Goal: Task Accomplishment & Management: Manage account settings

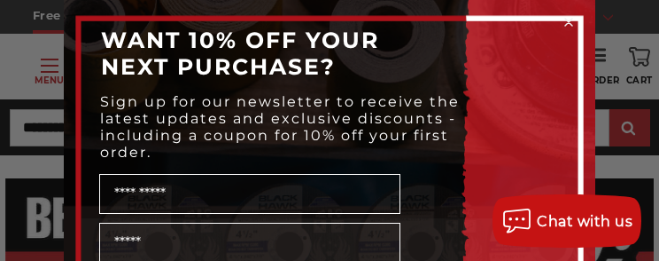
click at [46, 70] on div "Close dialog WANT 10% OFF YOUR NEXT PURCHASE? Sign up for our newsletter to rec…" at bounding box center [329, 130] width 567 height 261
click at [565, 21] on icon "Close dialog" at bounding box center [568, 22] width 7 height 7
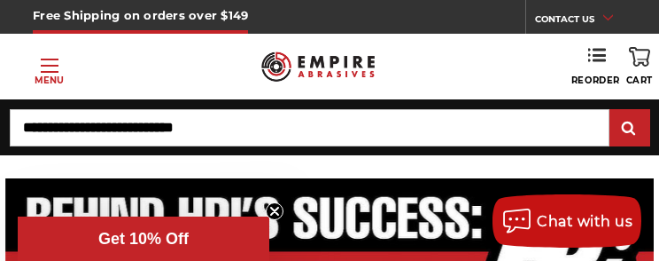
click at [52, 65] on span "Toggle menu" at bounding box center [50, 66] width 18 height 2
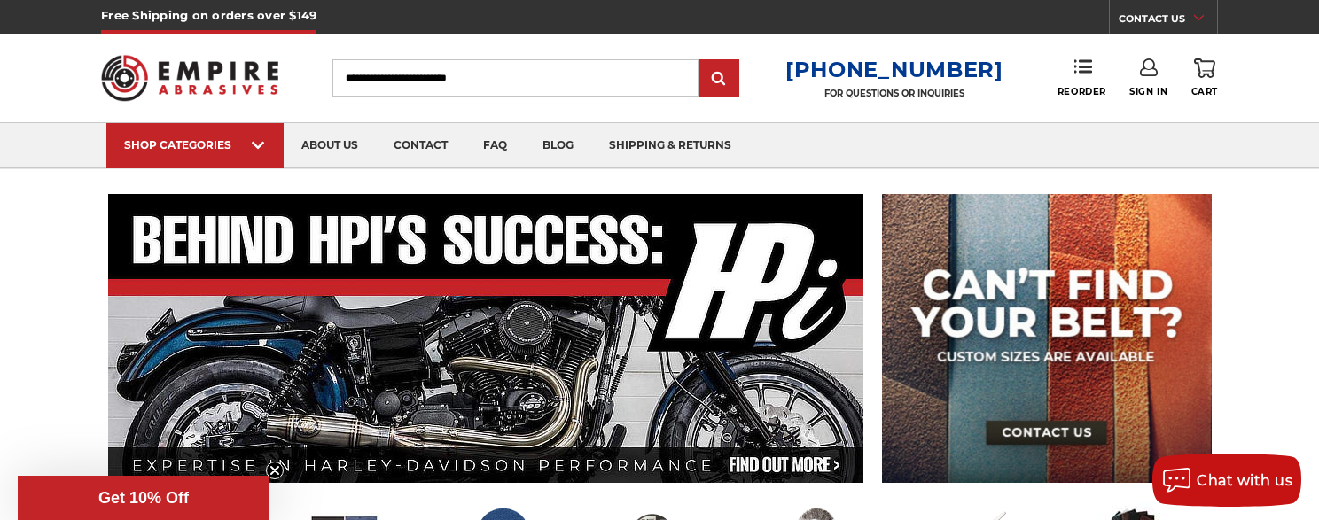
click at [659, 74] on link "Sign In" at bounding box center [1148, 77] width 38 height 39
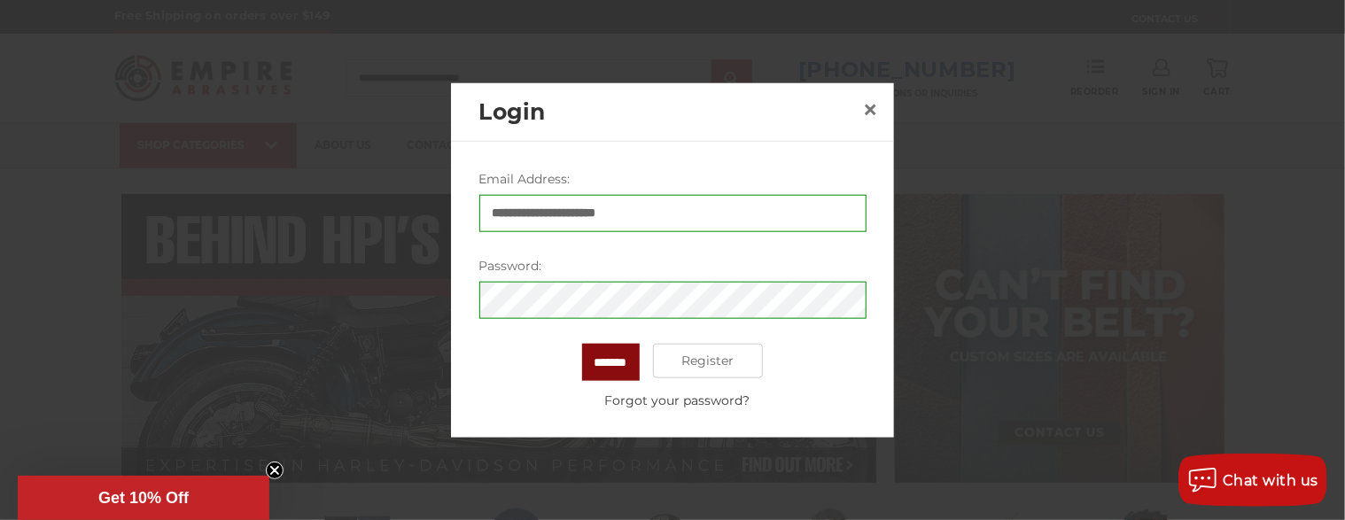
click at [613, 260] on input "*******" at bounding box center [611, 361] width 58 height 37
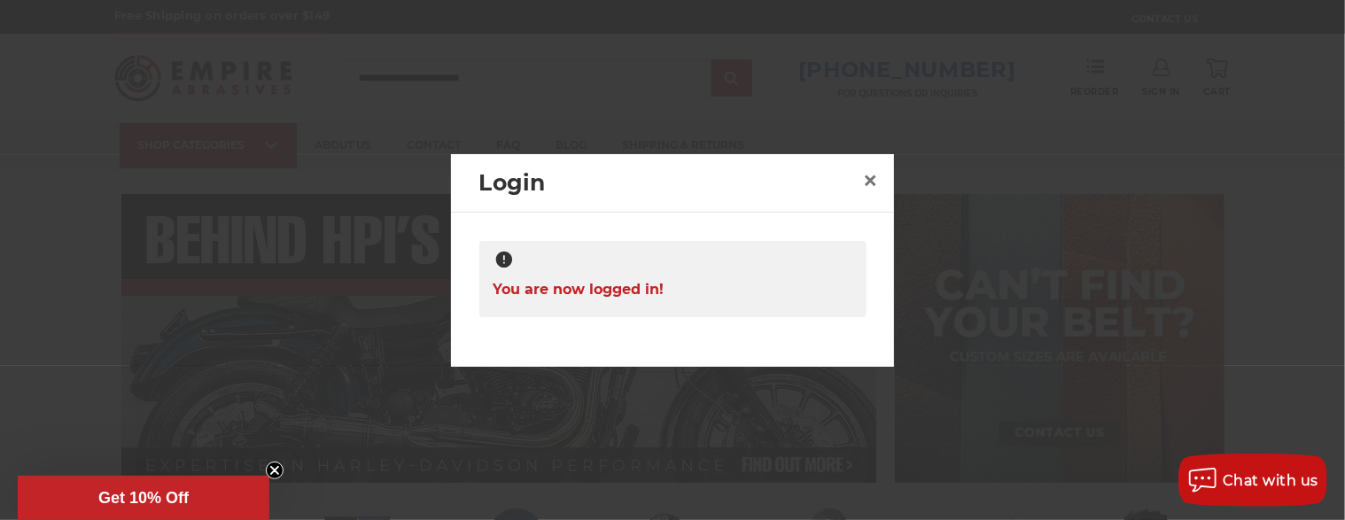
click at [659, 260] on div "You are now logged in!" at bounding box center [673, 279] width 387 height 76
click at [659, 186] on link "×" at bounding box center [871, 181] width 28 height 28
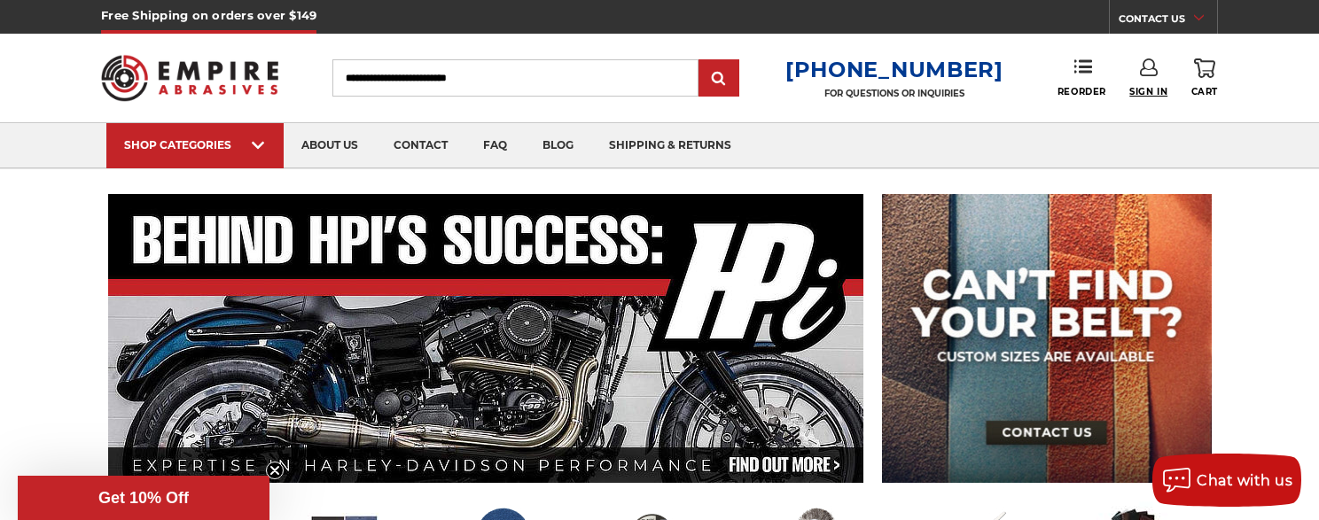
click at [659, 90] on span "Sign In" at bounding box center [1148, 92] width 38 height 12
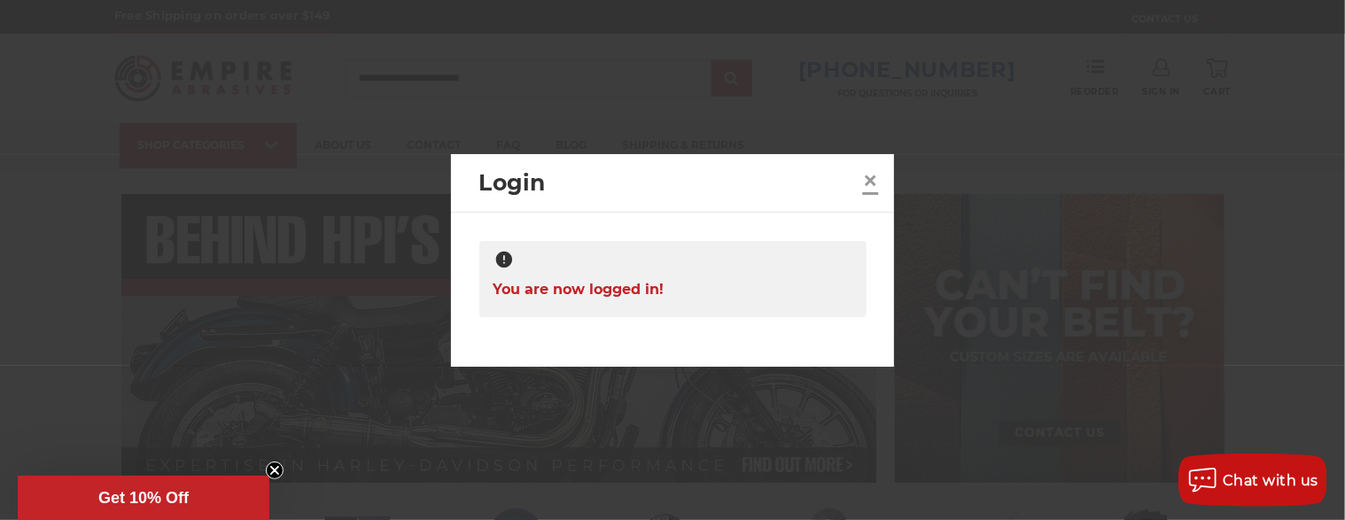
click at [659, 186] on link "×" at bounding box center [871, 181] width 28 height 28
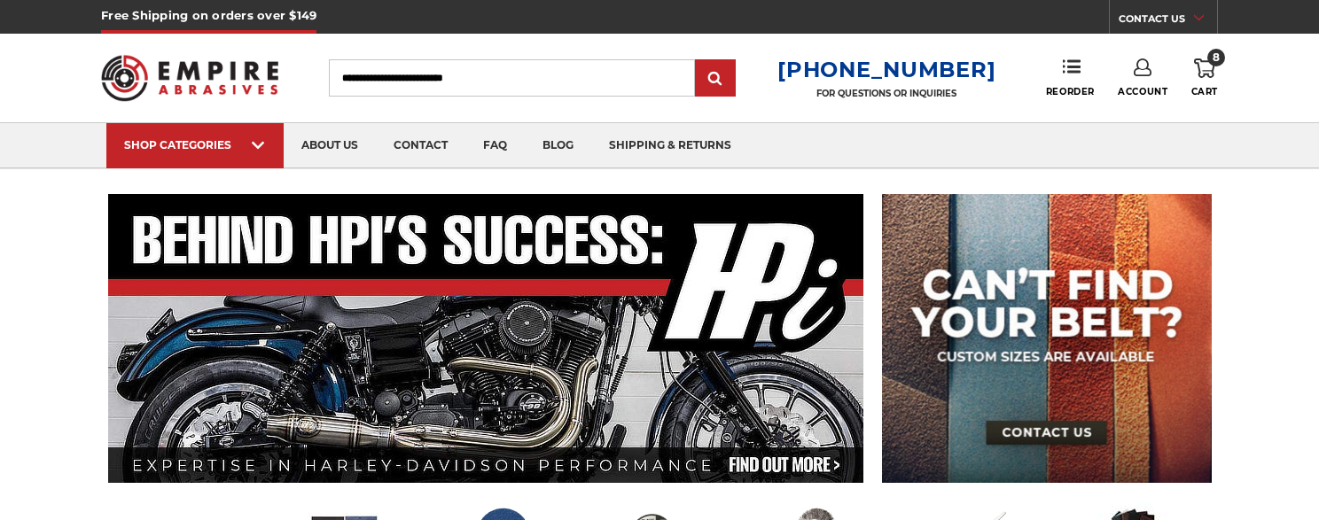
click at [1145, 80] on link "Account" at bounding box center [1143, 77] width 50 height 39
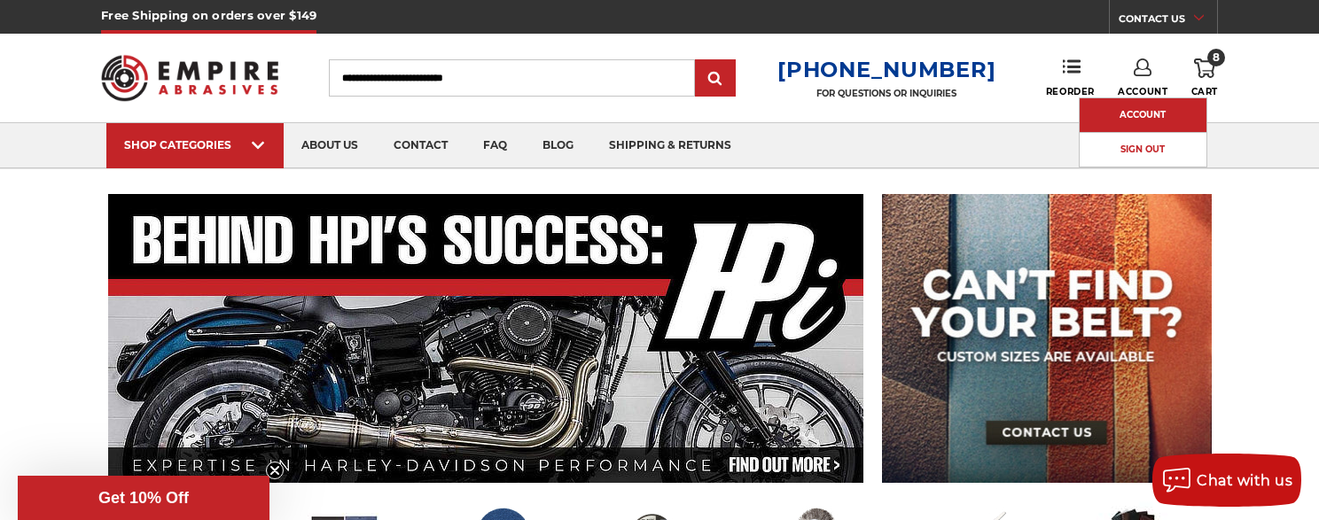
click at [1145, 116] on link "Account" at bounding box center [1143, 115] width 127 height 34
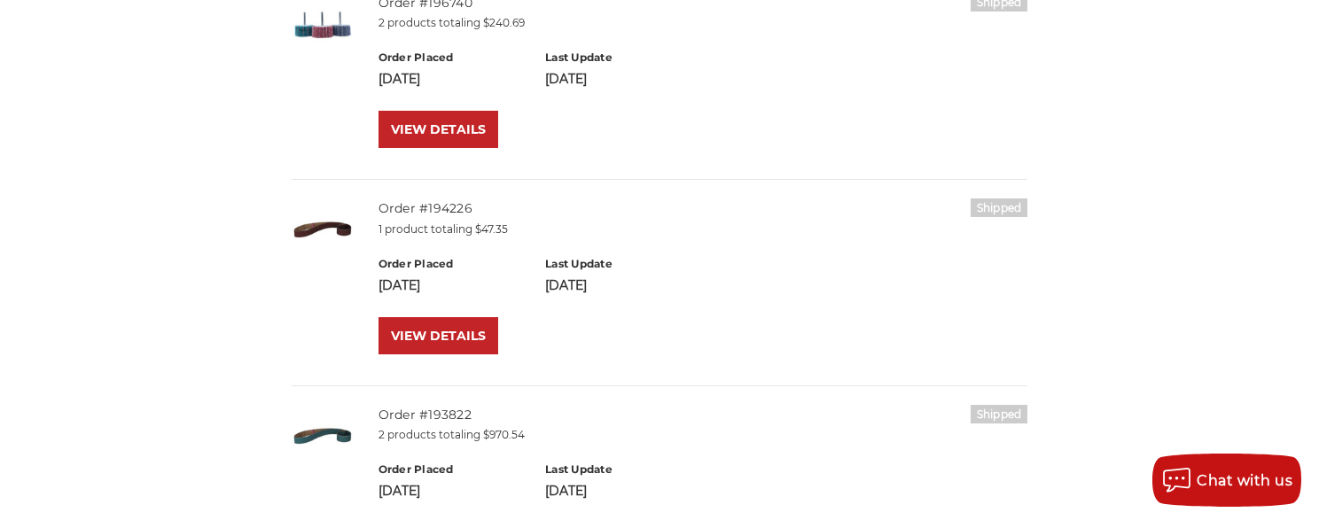
scroll to position [355, 0]
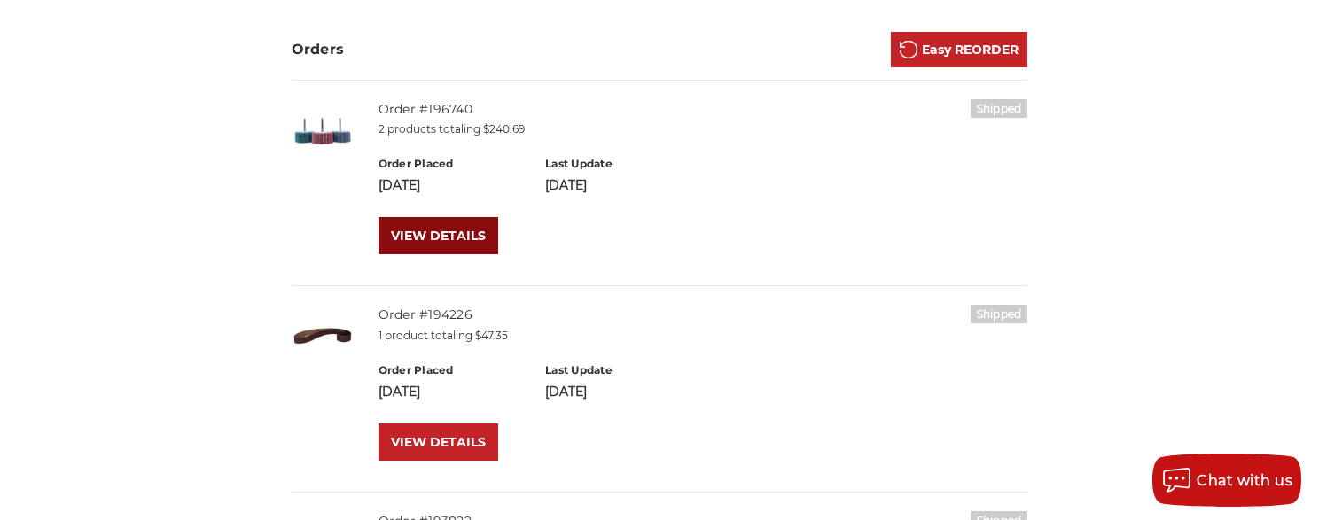
click at [438, 244] on link "VIEW DETAILS" at bounding box center [438, 235] width 120 height 37
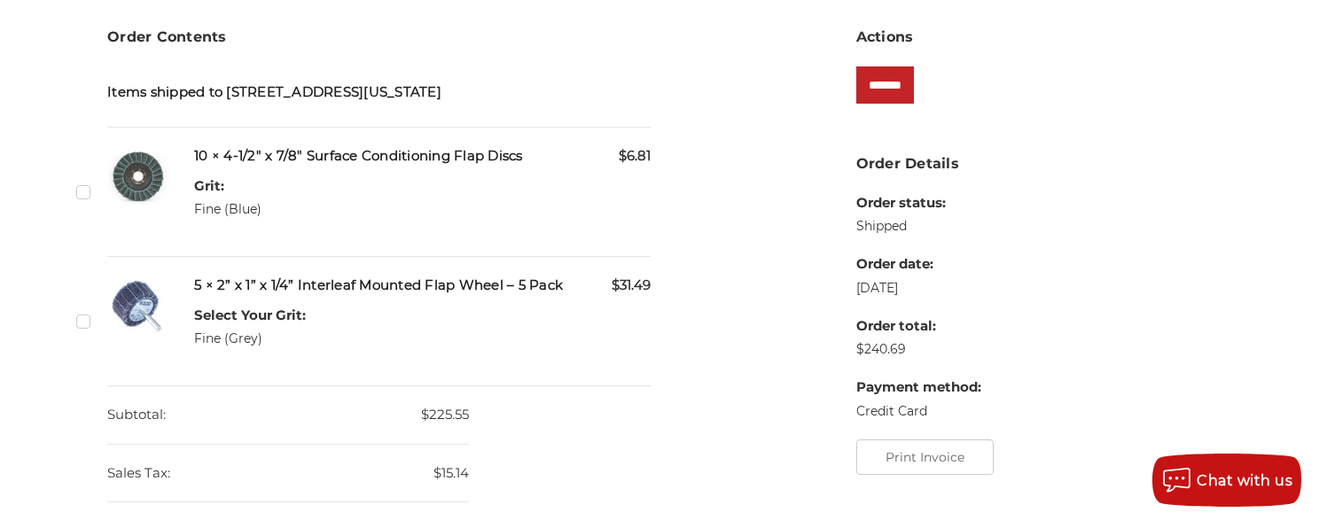
scroll to position [355, 0]
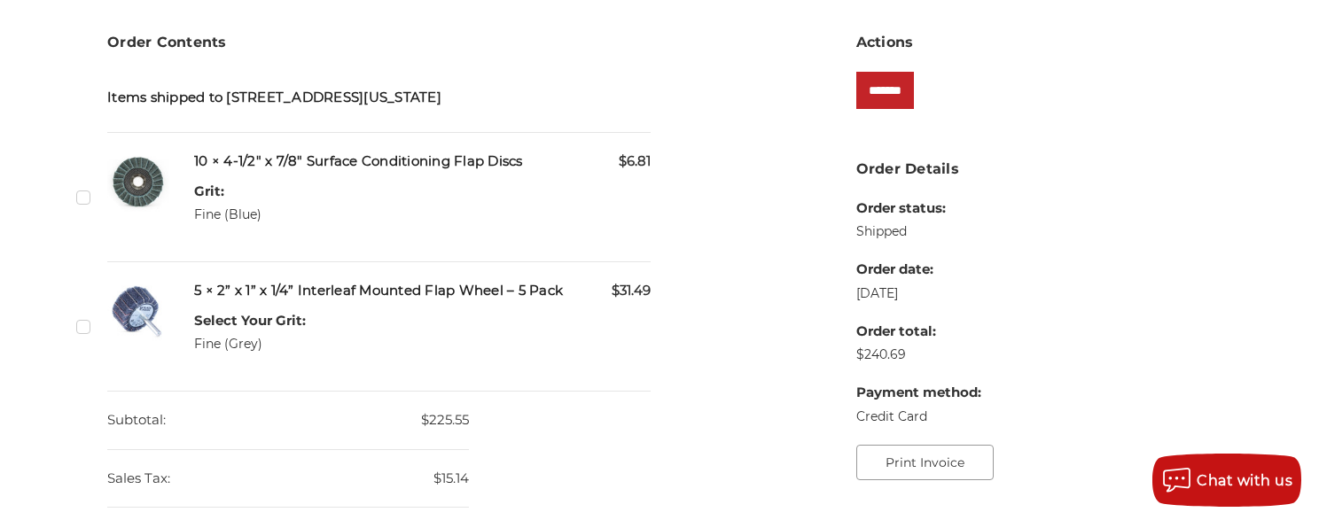
click at [967, 468] on button "Print Invoice" at bounding box center [924, 462] width 137 height 35
